Goal: Information Seeking & Learning: Check status

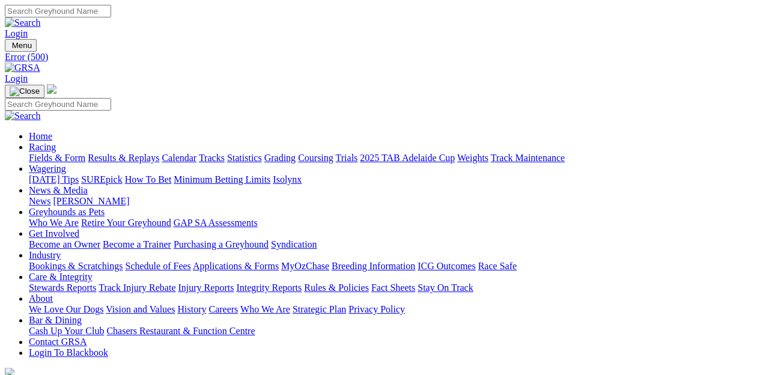
click at [56, 142] on link "Racing" at bounding box center [42, 147] width 27 height 10
click at [88, 185] on link "News & Media" at bounding box center [58, 190] width 59 height 10
click at [129, 196] on link "[PERSON_NAME]" at bounding box center [91, 201] width 76 height 10
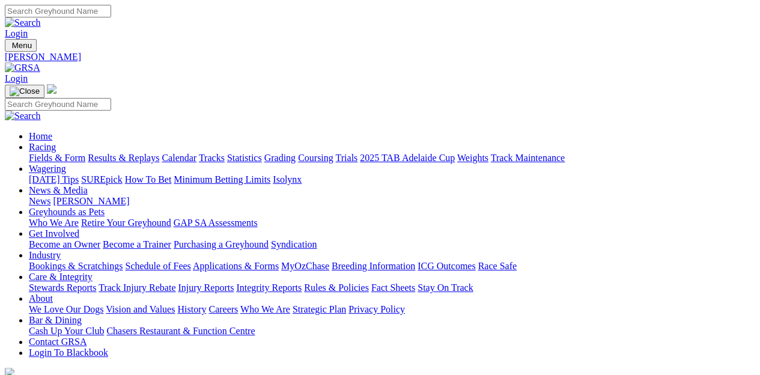
click at [56, 142] on link "Racing" at bounding box center [42, 147] width 27 height 10
click at [39, 153] on link "Fields & Form" at bounding box center [57, 158] width 57 height 10
click at [56, 142] on link "Racing" at bounding box center [42, 147] width 27 height 10
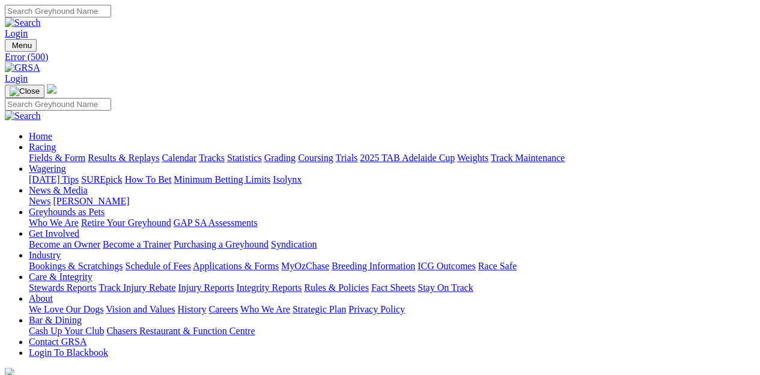
click at [56, 142] on link "Racing" at bounding box center [42, 147] width 27 height 10
click at [38, 153] on link "Fields & Form" at bounding box center [57, 158] width 57 height 10
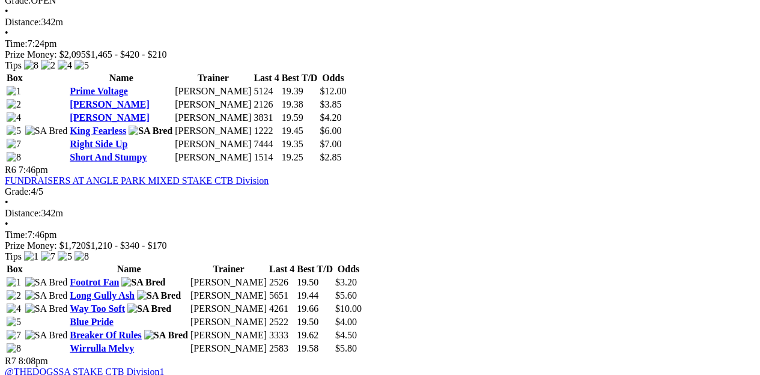
scroll to position [1383, 0]
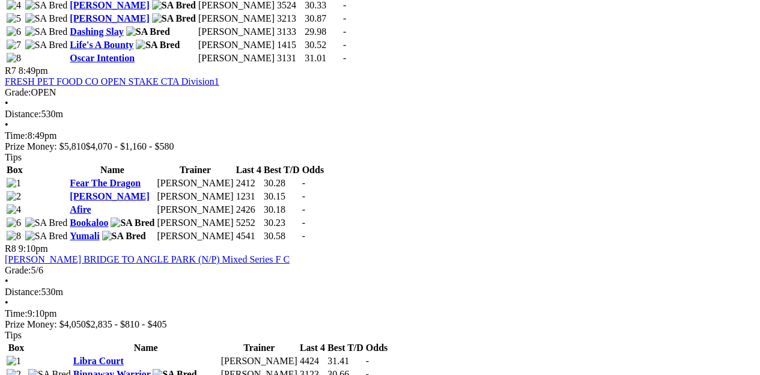
scroll to position [1864, 0]
